Goal: Transaction & Acquisition: Download file/media

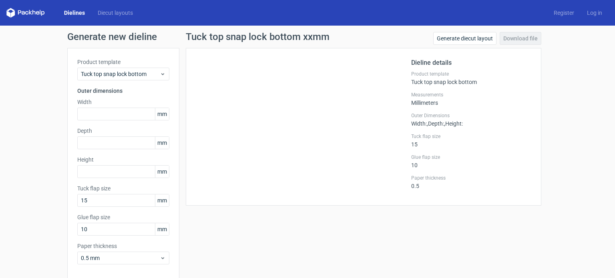
click at [272, 75] on div at bounding box center [303, 127] width 215 height 138
click at [94, 142] on input "text" at bounding box center [123, 142] width 92 height 13
click at [98, 112] on input "text" at bounding box center [123, 114] width 92 height 13
click at [117, 113] on input "text" at bounding box center [123, 114] width 92 height 13
click at [96, 140] on input "text" at bounding box center [123, 142] width 92 height 13
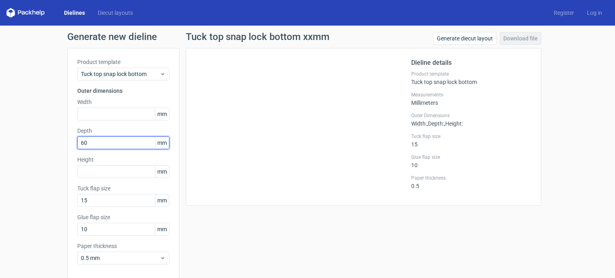
type input "60"
type input "100"
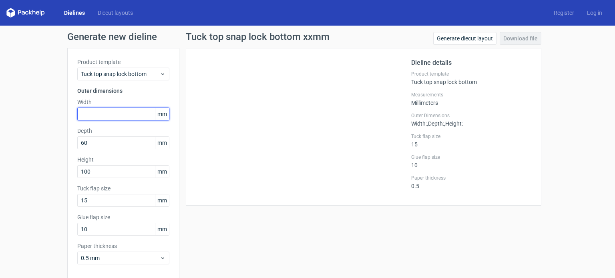
click at [88, 112] on input "text" at bounding box center [123, 114] width 92 height 13
type input "100"
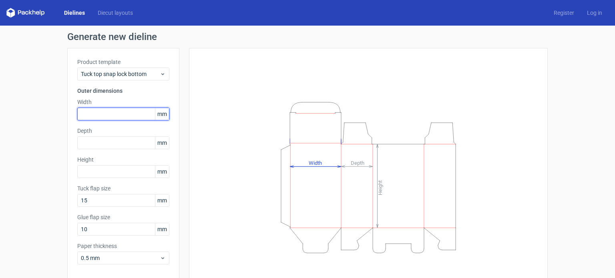
click at [99, 116] on input "text" at bounding box center [123, 114] width 92 height 13
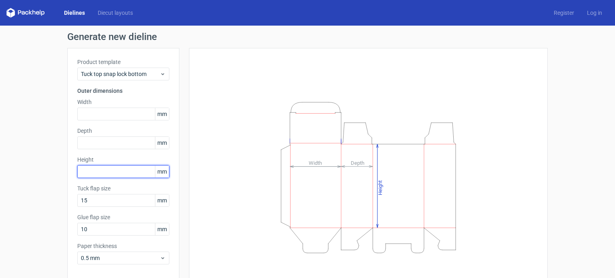
click at [99, 168] on input "text" at bounding box center [123, 171] width 92 height 13
type input "435"
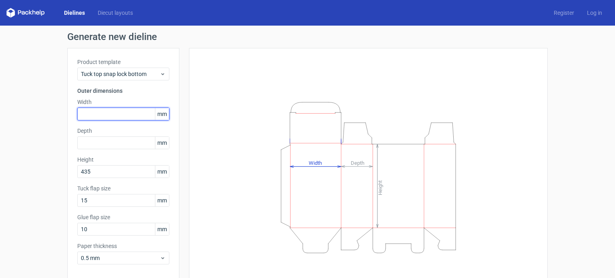
click at [112, 115] on input "text" at bounding box center [123, 114] width 92 height 13
type input "614"
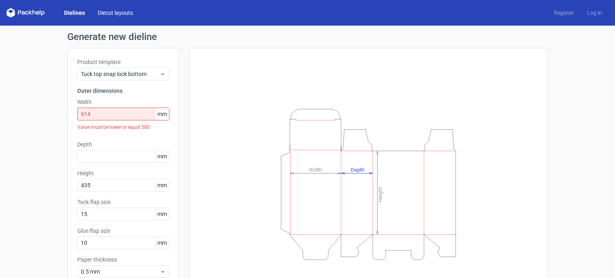
click at [118, 13] on link "Diecut layouts" at bounding box center [115, 13] width 48 height 8
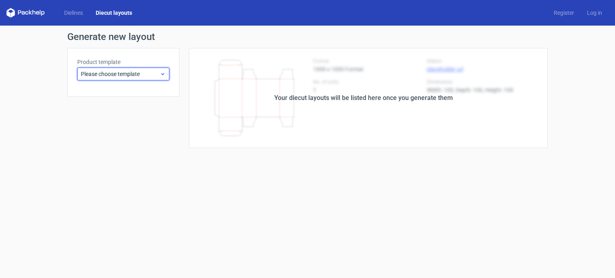
click at [147, 76] on span "Please choose template" at bounding box center [120, 74] width 79 height 8
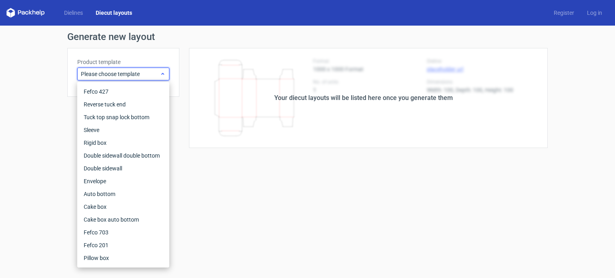
click at [147, 76] on span "Please choose template" at bounding box center [120, 74] width 79 height 8
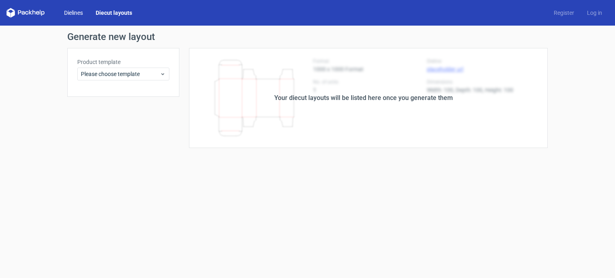
click at [73, 14] on link "Dielines" at bounding box center [74, 13] width 32 height 8
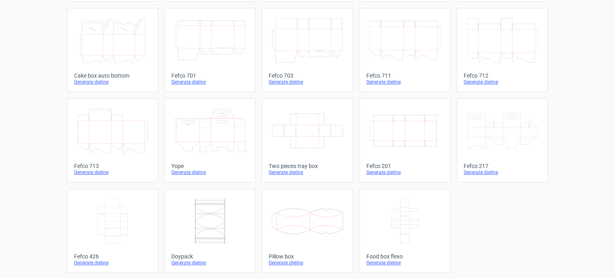
scroll to position [221, 0]
drag, startPoint x: 355, startPoint y: 164, endPoint x: 391, endPoint y: 163, distance: 36.0
click at [391, 163] on div "Width Depth Height Fefco 427 Generate dieline Height Depth Width Reverse tuck e…" at bounding box center [307, 50] width 480 height 446
copy div "Fefco 201"
click at [391, 132] on icon "Width Depth Height" at bounding box center [404, 130] width 71 height 45
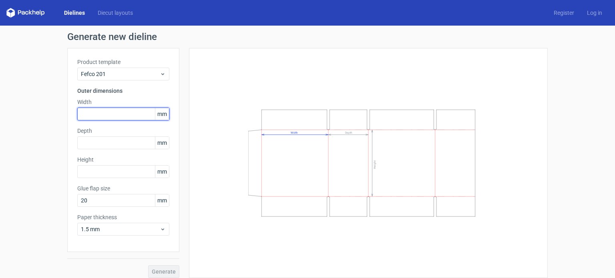
click at [119, 110] on input "text" at bounding box center [123, 114] width 92 height 13
type input "615"
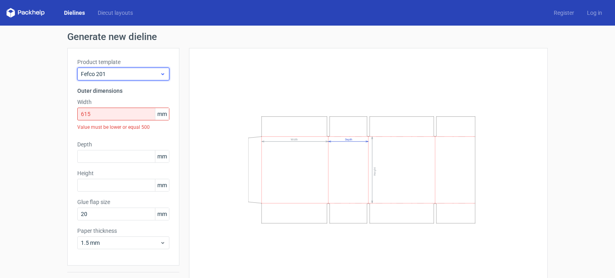
click at [130, 74] on span "Fefco 201" at bounding box center [120, 74] width 79 height 8
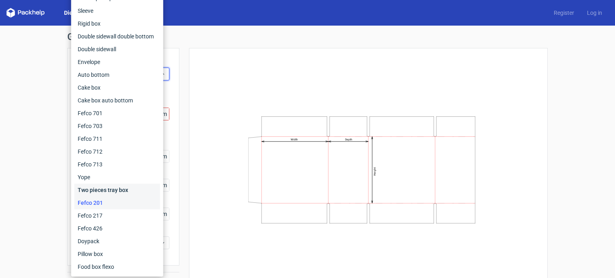
click at [111, 190] on div "Two pieces tray box" at bounding box center [117, 190] width 86 height 13
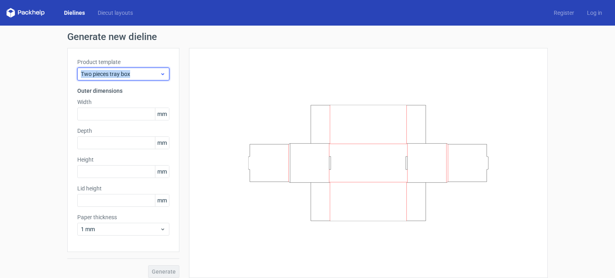
drag, startPoint x: 130, startPoint y: 75, endPoint x: 75, endPoint y: 75, distance: 55.2
click at [77, 75] on div "Two pieces tray box" at bounding box center [123, 74] width 92 height 13
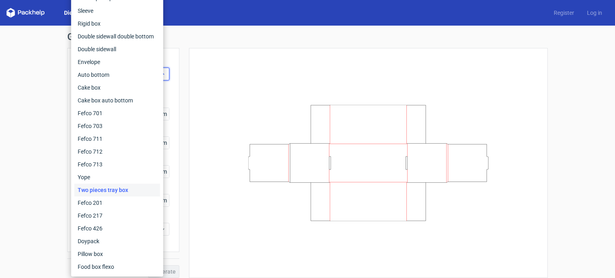
copy span "Two pieces tray box"
click at [172, 62] on div "Product template Two pieces tray box Outer dimensions Width mm Depth mm Height …" at bounding box center [123, 150] width 112 height 204
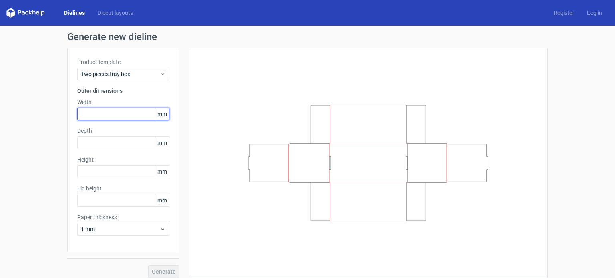
click at [109, 112] on input "text" at bounding box center [123, 114] width 92 height 13
type input "615"
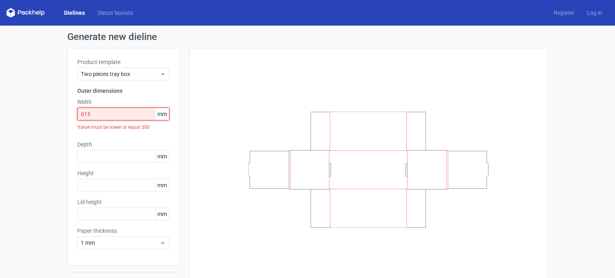
drag, startPoint x: 109, startPoint y: 112, endPoint x: 14, endPoint y: 116, distance: 94.9
click at [14, 116] on div "Generate new dieline Product template Two pieces tray box Outer dimensions Widt…" at bounding box center [307, 162] width 615 height 272
click at [125, 72] on span "Two pieces tray box" at bounding box center [120, 74] width 79 height 8
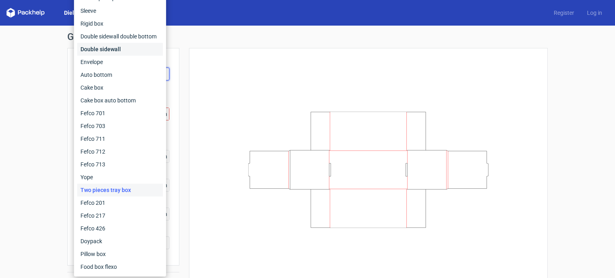
click at [114, 47] on div "Double sidewall" at bounding box center [120, 49] width 86 height 13
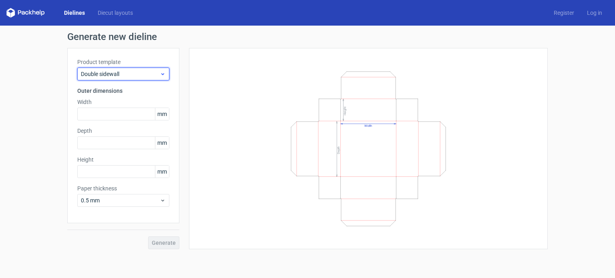
click at [121, 80] on div "Double sidewall" at bounding box center [123, 74] width 92 height 13
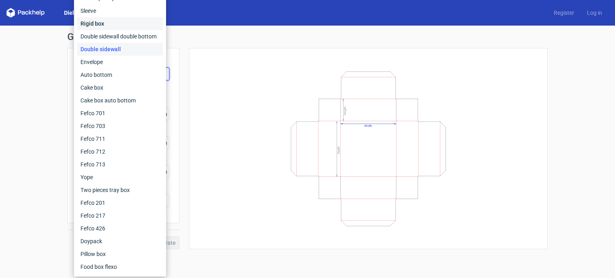
click at [100, 24] on div "Rigid box" at bounding box center [120, 23] width 86 height 13
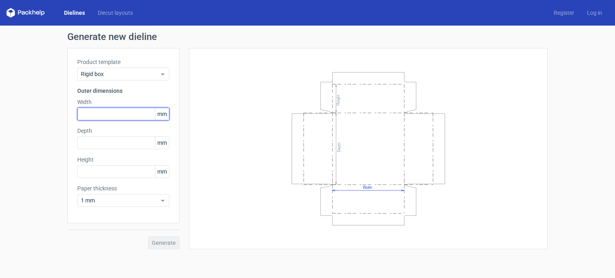
click at [112, 111] on input "text" at bounding box center [123, 114] width 92 height 13
type input "700"
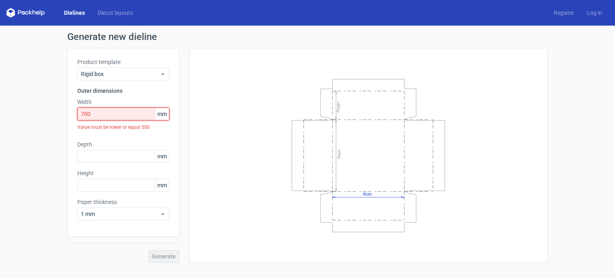
drag, startPoint x: 112, startPoint y: 111, endPoint x: 0, endPoint y: 145, distance: 117.1
click at [0, 145] on div "Generate new dieline Product template Rigid box Outer dimensions Width 700 mm V…" at bounding box center [307, 148] width 615 height 244
click at [98, 9] on link "Diecut layouts" at bounding box center [115, 13] width 48 height 8
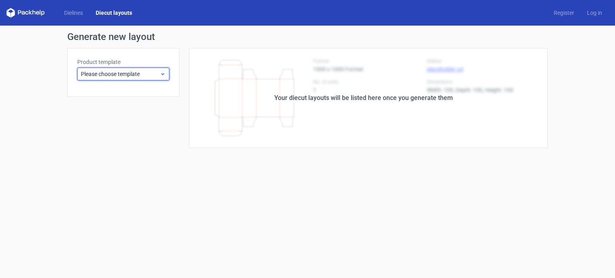
click at [114, 70] on span "Please choose template" at bounding box center [120, 74] width 79 height 8
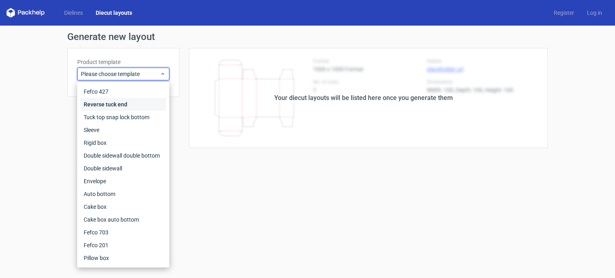
click at [101, 104] on div "Reverse tuck end" at bounding box center [123, 104] width 86 height 13
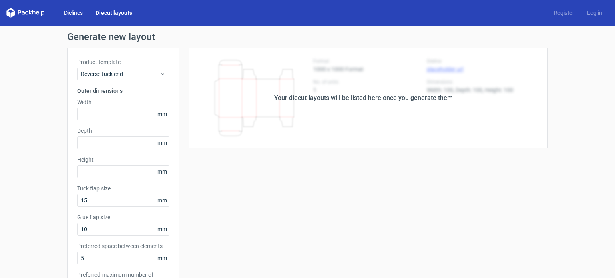
click at [77, 14] on link "Dielines" at bounding box center [74, 13] width 32 height 8
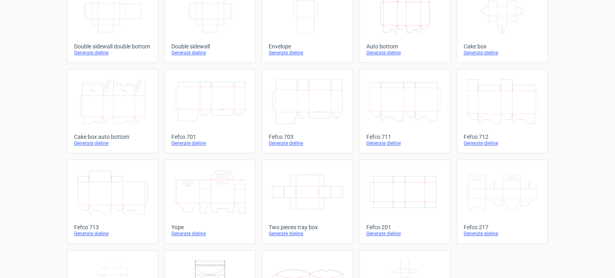
scroll to position [160, 0]
drag, startPoint x: 353, startPoint y: 226, endPoint x: 389, endPoint y: 224, distance: 36.1
click at [389, 224] on div "Width Depth Height Fefco 427 Generate dieline Height Depth Width Reverse tuck e…" at bounding box center [307, 111] width 480 height 446
copy div "Fefco 201"
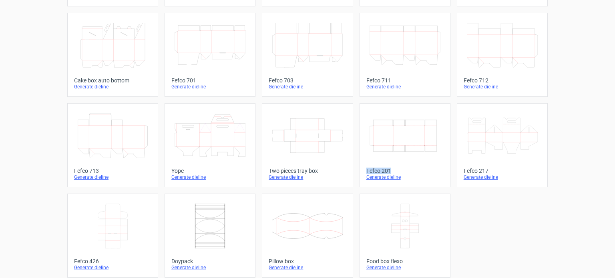
scroll to position [221, 0]
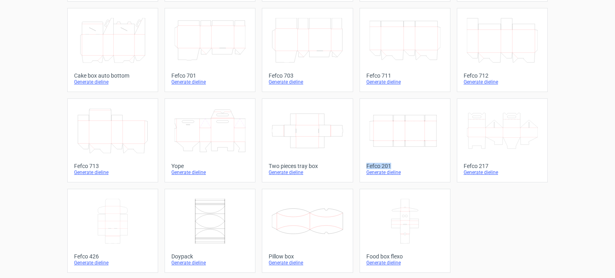
click at [387, 135] on icon "Width Depth Height" at bounding box center [404, 130] width 71 height 45
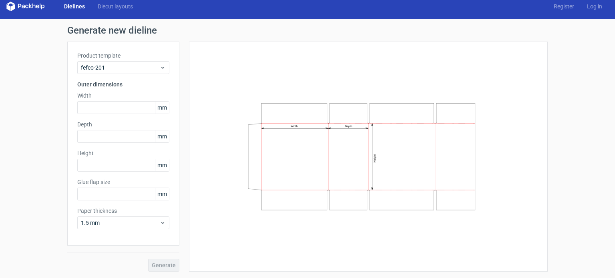
type input "20"
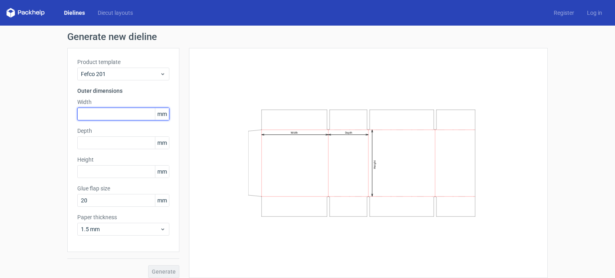
click at [126, 109] on input "text" at bounding box center [123, 114] width 92 height 13
type input "500"
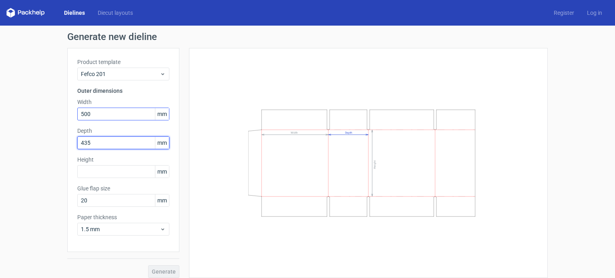
type input "435"
drag, startPoint x: 105, startPoint y: 140, endPoint x: 78, endPoint y: 141, distance: 27.2
click at [78, 141] on input "435" at bounding box center [123, 142] width 92 height 13
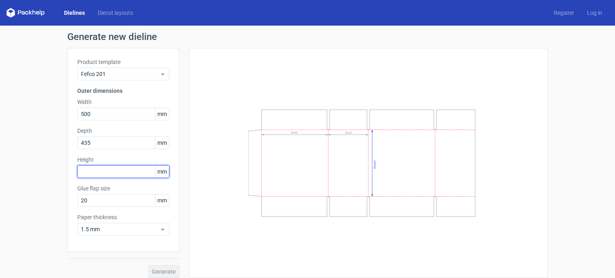
click at [97, 170] on input "text" at bounding box center [123, 171] width 92 height 13
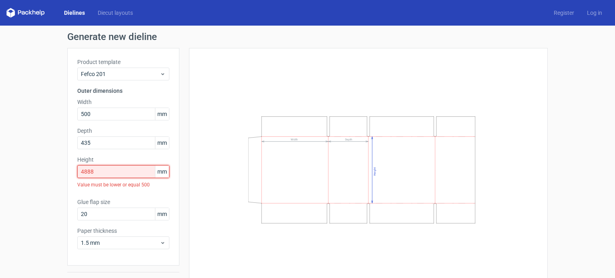
drag, startPoint x: 97, startPoint y: 170, endPoint x: 35, endPoint y: 168, distance: 62.1
click at [35, 168] on div "Generate new dieline Product template Fefco 201 Outer dimensions Width 500 mm D…" at bounding box center [307, 162] width 615 height 272
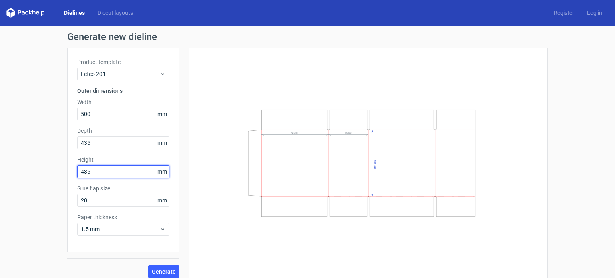
type input "435"
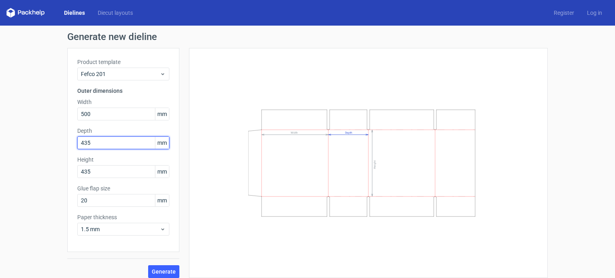
drag, startPoint x: 98, startPoint y: 144, endPoint x: 77, endPoint y: 142, distance: 20.9
click at [77, 142] on input "435" at bounding box center [123, 142] width 92 height 13
type input "60"
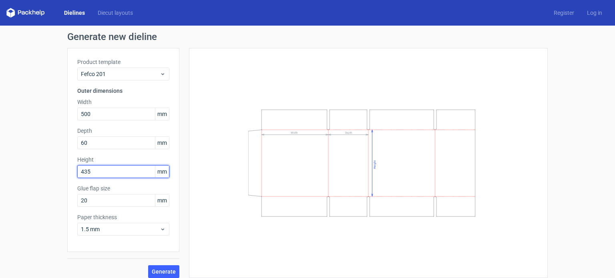
scroll to position [6, 0]
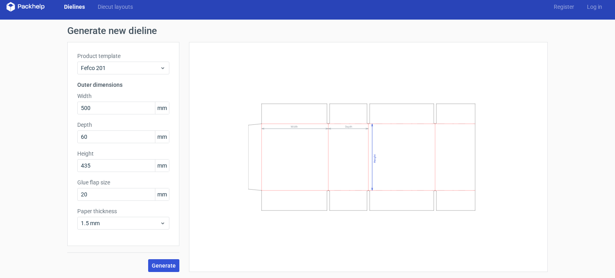
click at [169, 263] on span "Generate" at bounding box center [164, 266] width 24 height 6
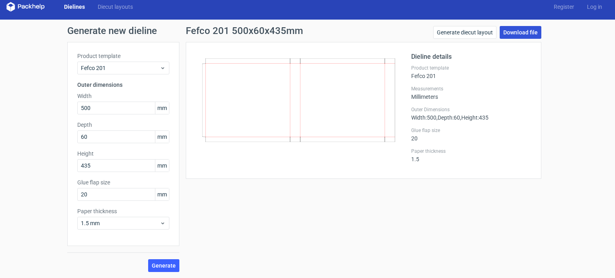
click at [517, 34] on link "Download file" at bounding box center [520, 32] width 42 height 13
click at [136, 71] on span "Fefco 201" at bounding box center [120, 68] width 79 height 8
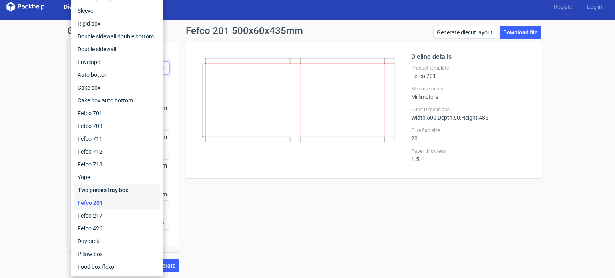
click at [125, 185] on div "Two pieces tray box" at bounding box center [117, 190] width 86 height 13
